Goal: Information Seeking & Learning: Find specific fact

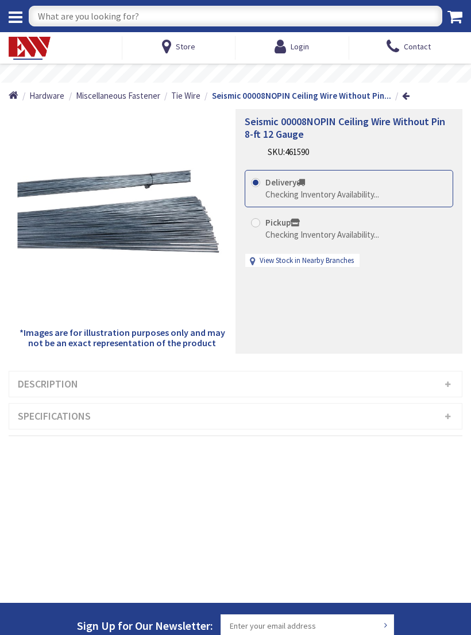
type input "[GEOGRAPHIC_DATA], [GEOGRAPHIC_DATA]"
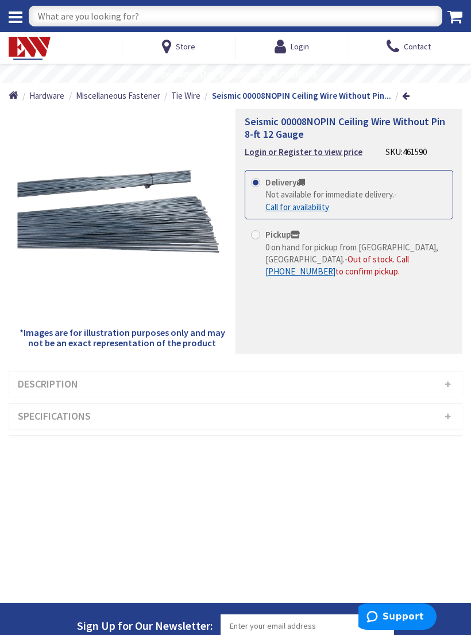
click at [77, 26] on input "text" at bounding box center [235, 16] width 413 height 21
click at [71, 20] on input "text" at bounding box center [235, 16] width 413 height 21
type input "Mud ring"
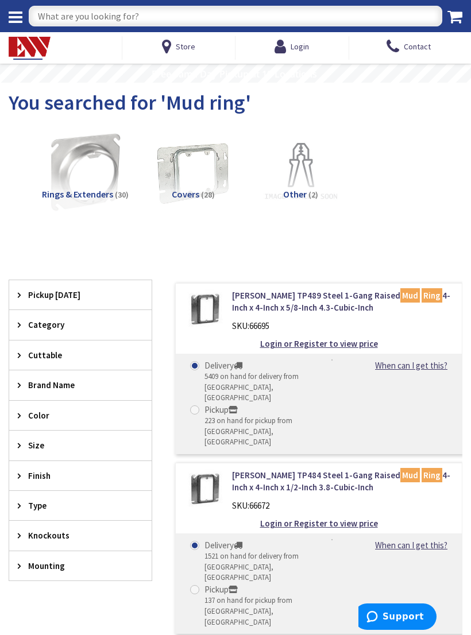
click at [101, 21] on input "text" at bounding box center [235, 16] width 413 height 21
type input "1 gang raised cover"
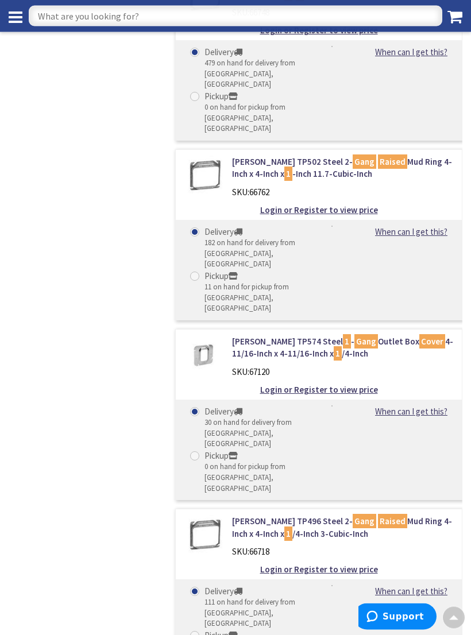
scroll to position [2306, 0]
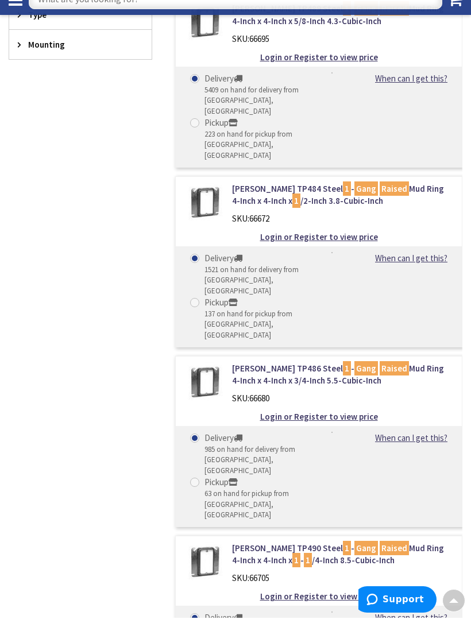
scroll to position [468, 0]
